Goal: Task Accomplishment & Management: Use online tool/utility

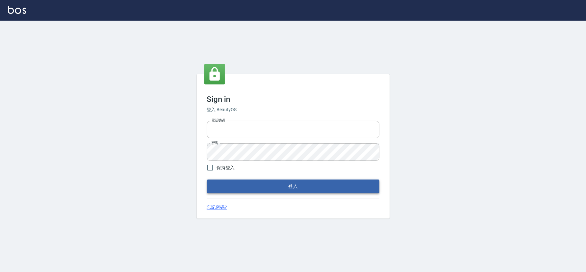
type input "28261007"
click at [239, 183] on button "登入" at bounding box center [293, 186] width 173 height 14
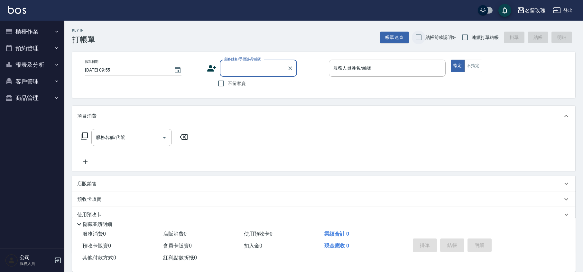
click at [415, 34] on input "結帳前確認明細" at bounding box center [419, 38] width 14 height 14
checkbox input "true"
click at [471, 33] on input "連續打單結帳" at bounding box center [465, 38] width 14 height 14
checkbox input "true"
click at [338, 31] on div "Key In 打帳單 帳單速查 結帳前確認明細 連續打單結帳 掛單 結帳 明細" at bounding box center [319, 33] width 511 height 24
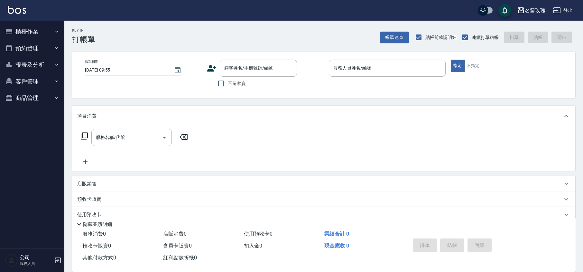
click at [222, 26] on div "Key In 打帳單 帳單速查 結帳前確認明細 連續打單結帳 掛單 結帳 明細" at bounding box center [319, 33] width 511 height 24
